Goal: Task Accomplishment & Management: Complete application form

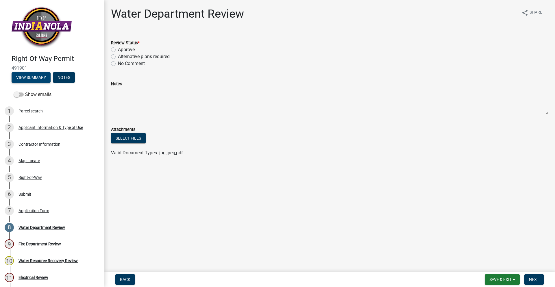
click at [37, 78] on button "View Summary" at bounding box center [31, 77] width 39 height 10
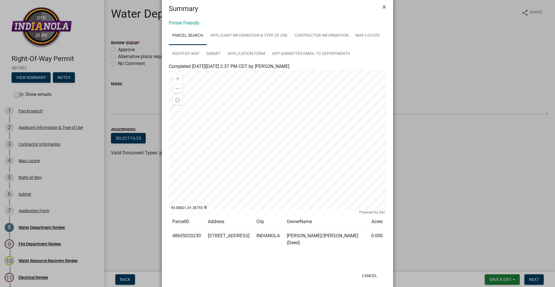
scroll to position [15, 0]
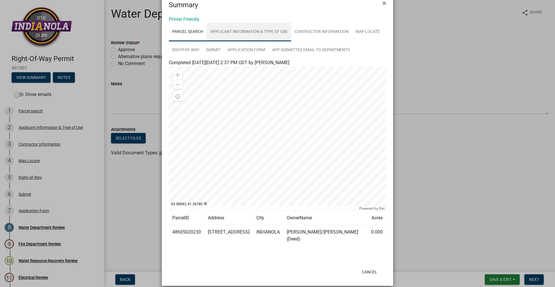
click at [250, 29] on link "Applicant Information & Type of Use" at bounding box center [249, 32] width 84 height 19
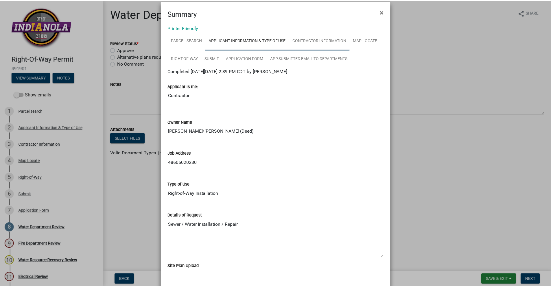
scroll to position [0, 0]
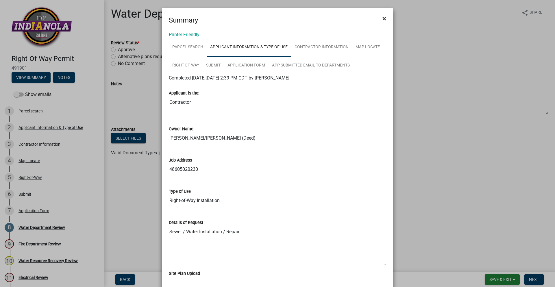
click at [383, 19] on span "×" at bounding box center [385, 18] width 4 height 8
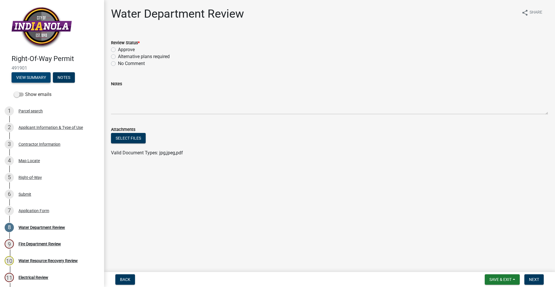
click at [45, 79] on button "View Summary" at bounding box center [31, 77] width 39 height 10
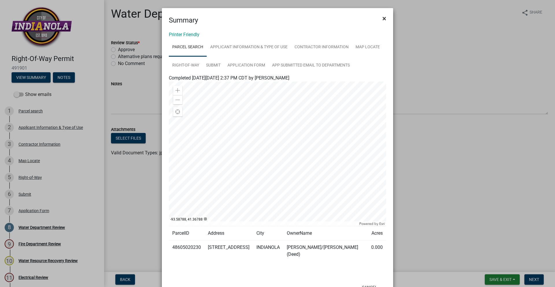
click at [383, 20] on span "×" at bounding box center [385, 18] width 4 height 8
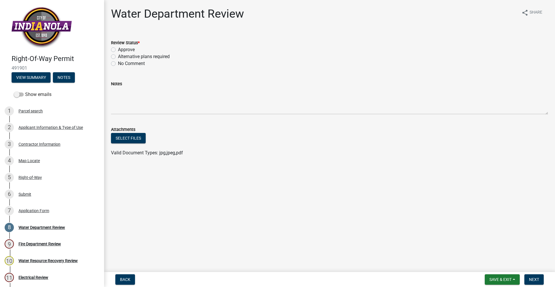
click at [118, 51] on label "Approve" at bounding box center [126, 49] width 17 height 7
click at [118, 50] on input "Approve" at bounding box center [120, 48] width 4 height 4
radio input "true"
click at [536, 274] on button "Next" at bounding box center [534, 279] width 19 height 10
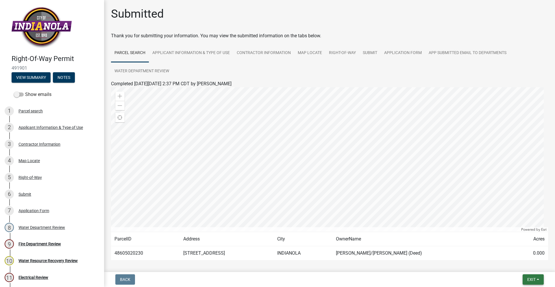
click at [530, 278] on span "Exit" at bounding box center [531, 279] width 8 height 5
click at [525, 267] on button "Save & Exit" at bounding box center [521, 265] width 46 height 14
